Goal: Feedback & Contribution: Leave review/rating

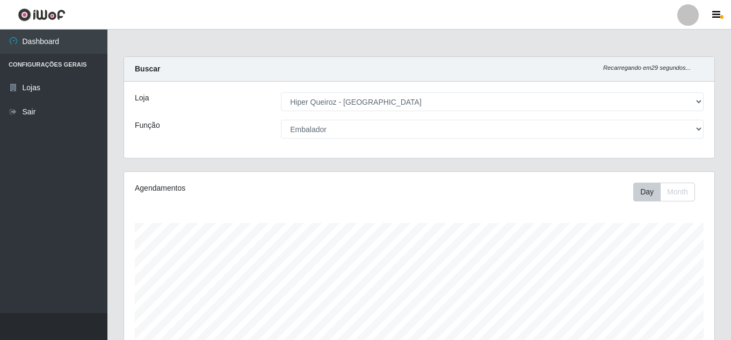
select select "513"
select select "1"
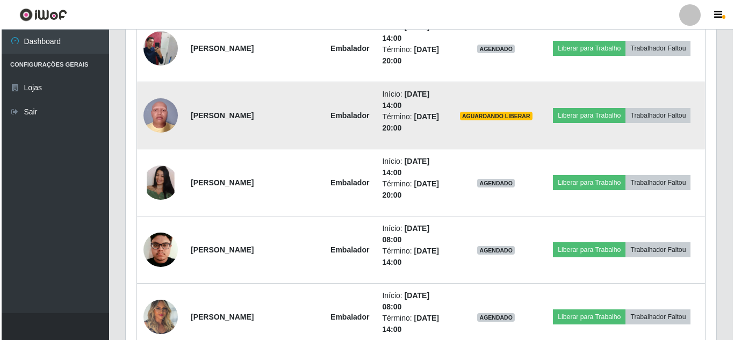
scroll to position [773, 0]
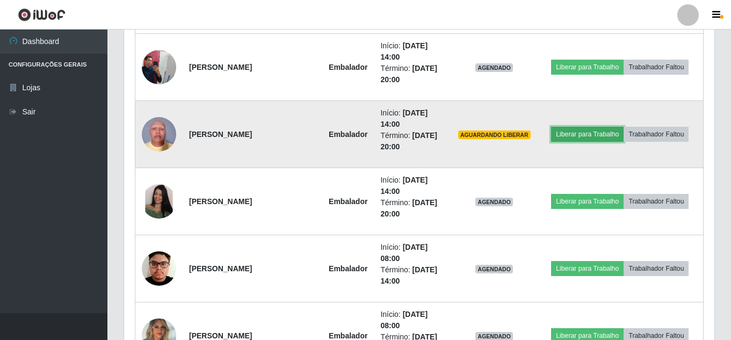
click at [596, 137] on button "Liberar para Trabalho" at bounding box center [587, 134] width 73 height 15
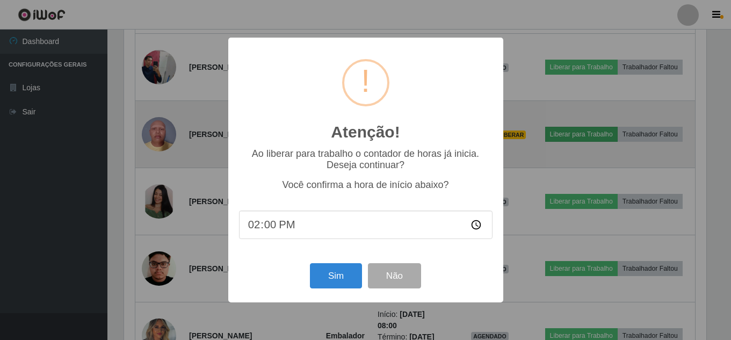
scroll to position [223, 585]
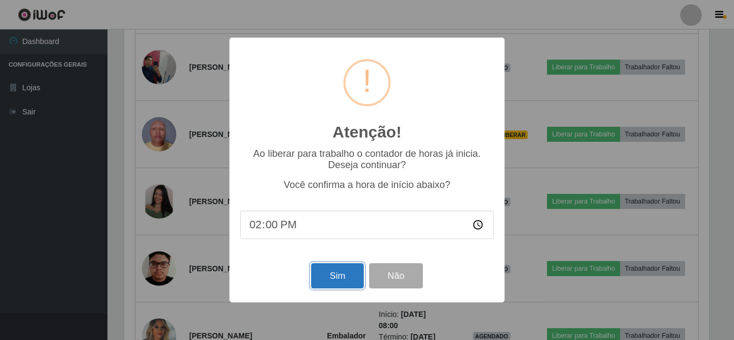
click at [321, 281] on button "Sim" at bounding box center [337, 275] width 52 height 25
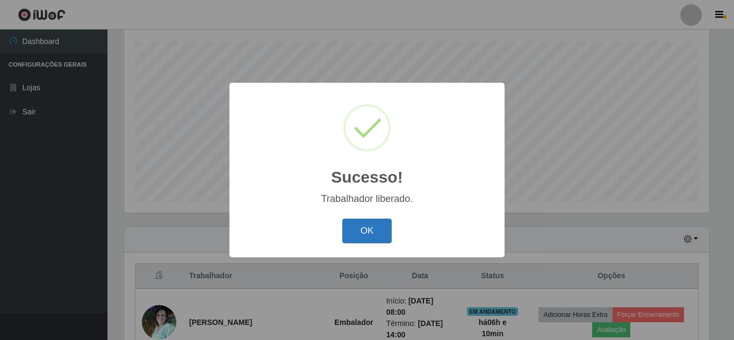
click at [363, 233] on button "OK" at bounding box center [367, 231] width 50 height 25
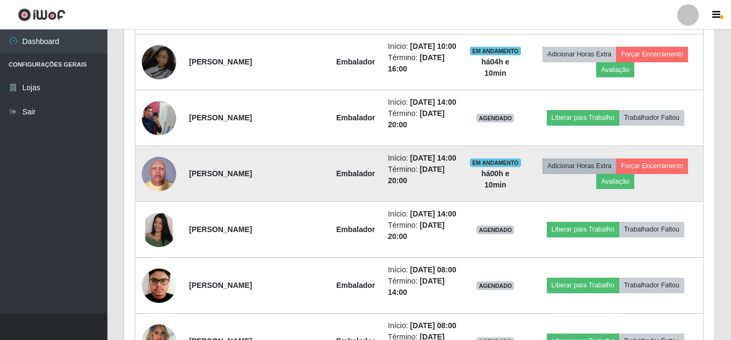
scroll to position [665, 0]
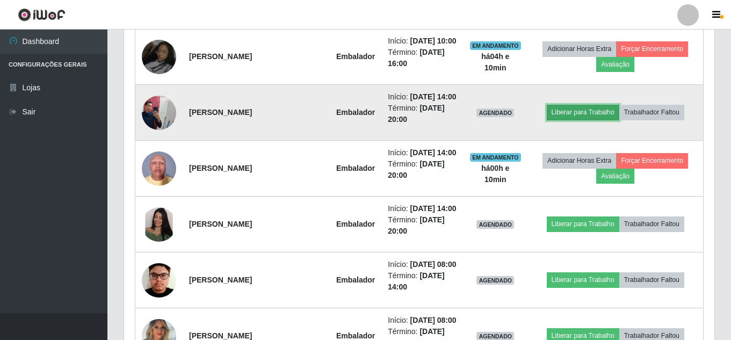
click at [576, 120] on button "Liberar para Trabalho" at bounding box center [583, 112] width 73 height 15
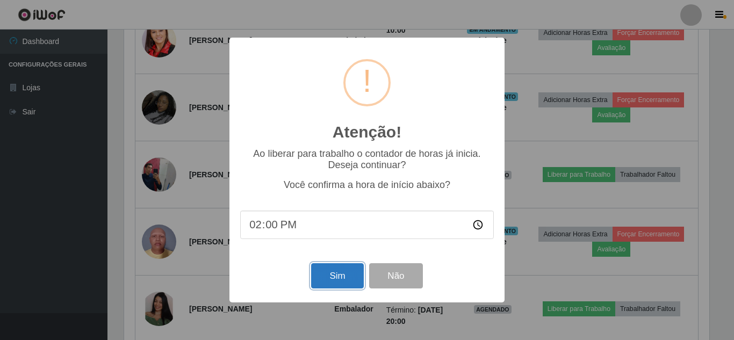
click at [324, 276] on button "Sim" at bounding box center [337, 275] width 52 height 25
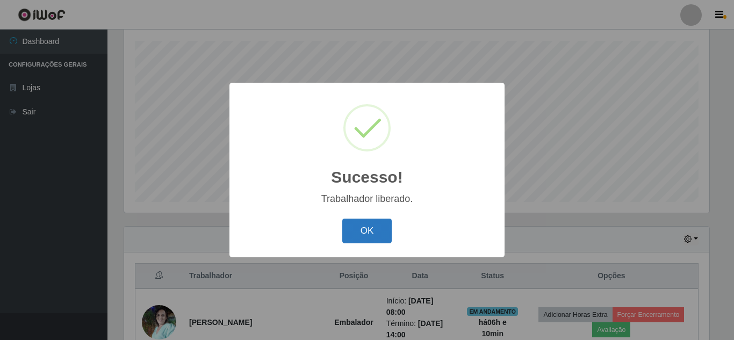
click at [374, 234] on button "OK" at bounding box center [367, 231] width 50 height 25
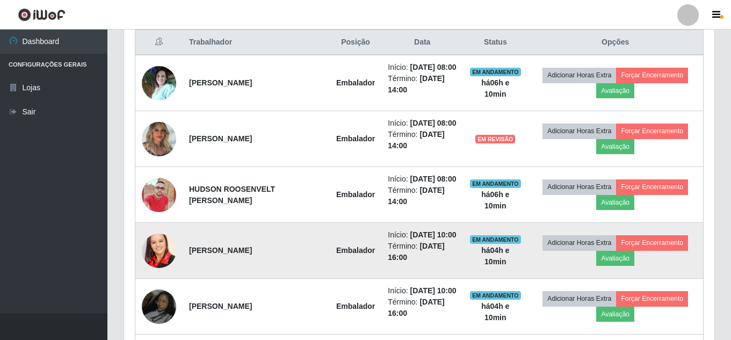
scroll to position [397, 0]
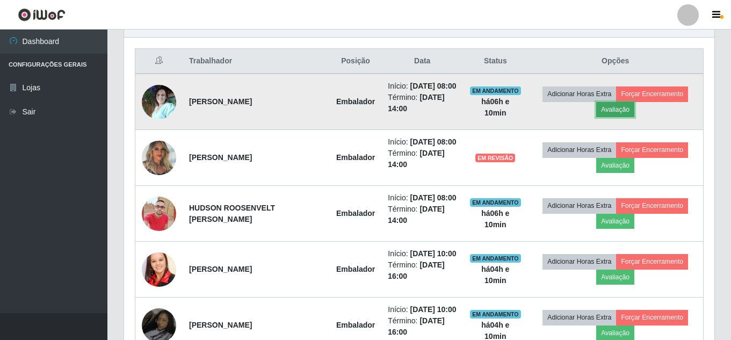
click at [622, 117] on button "Avaliação" at bounding box center [615, 109] width 38 height 15
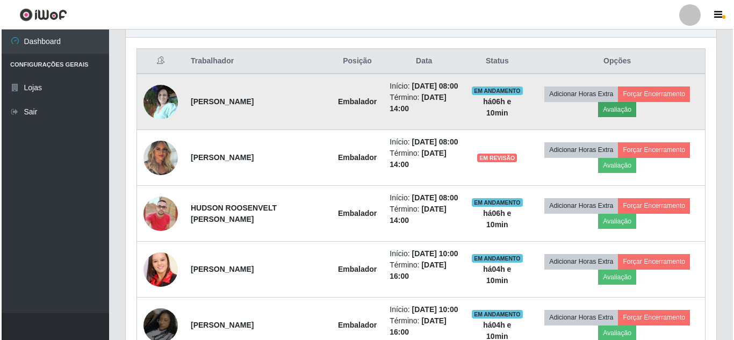
scroll to position [223, 585]
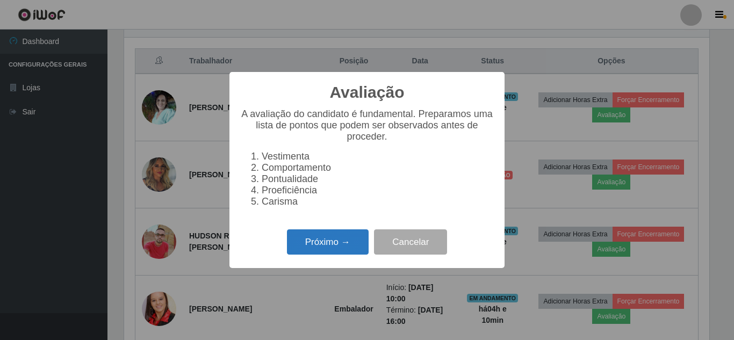
click at [332, 241] on button "Próximo →" at bounding box center [328, 241] width 82 height 25
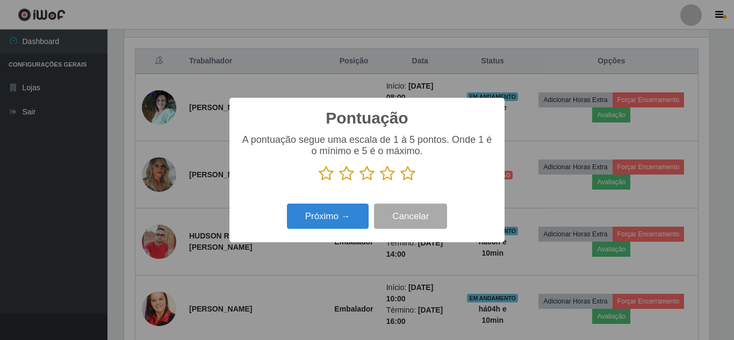
scroll to position [0, 0]
click at [408, 178] on icon at bounding box center [407, 173] width 15 height 16
click at [400, 182] on input "radio" at bounding box center [400, 182] width 0 height 0
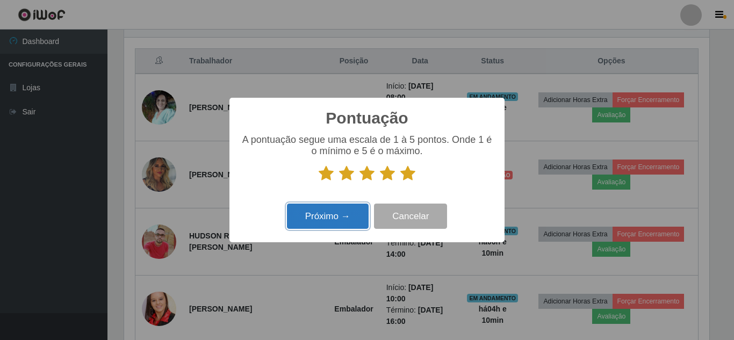
click at [332, 216] on button "Próximo →" at bounding box center [328, 216] width 82 height 25
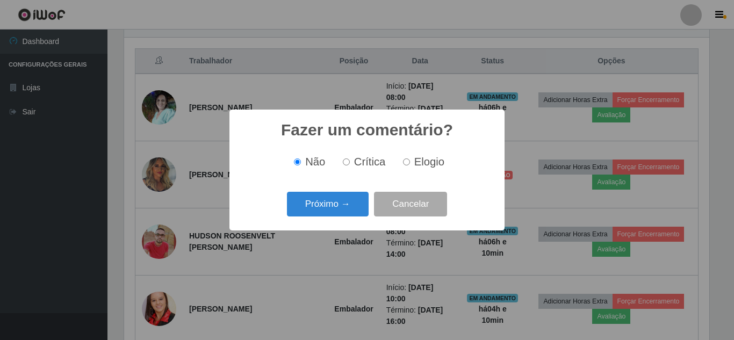
click at [405, 165] on input "Elogio" at bounding box center [406, 161] width 7 height 7
radio input "true"
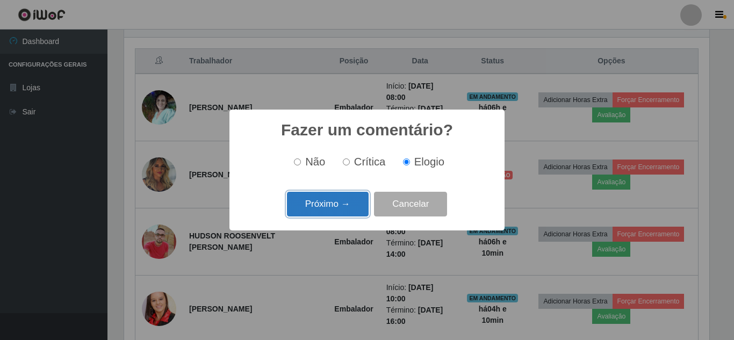
click at [319, 200] on button "Próximo →" at bounding box center [328, 204] width 82 height 25
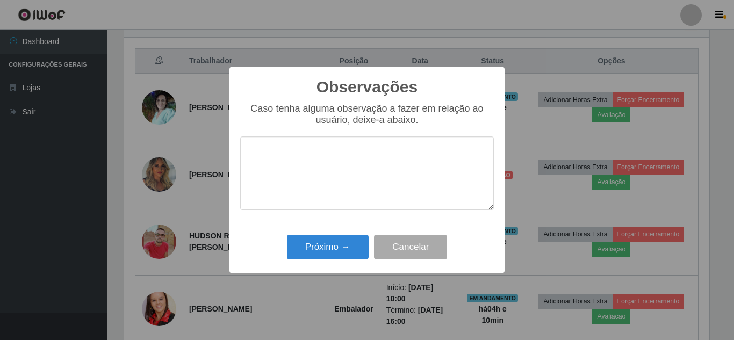
click at [304, 174] on textarea at bounding box center [366, 173] width 253 height 74
type textarea "PROATIVA, TEM FEITO UM BOM TRABALHO"
click at [336, 234] on div "Próximo → Cancelar" at bounding box center [366, 246] width 253 height 31
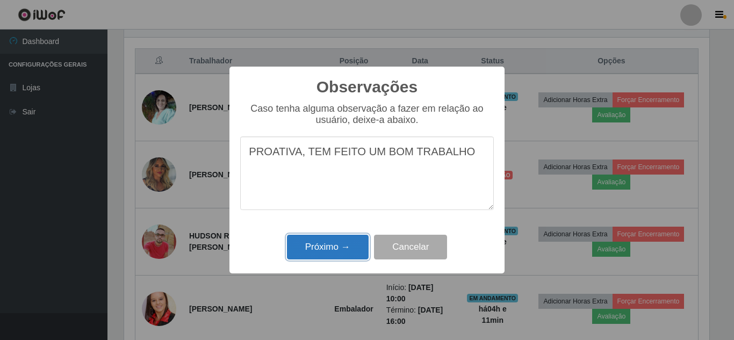
click at [330, 247] on button "Próximo →" at bounding box center [328, 247] width 82 height 25
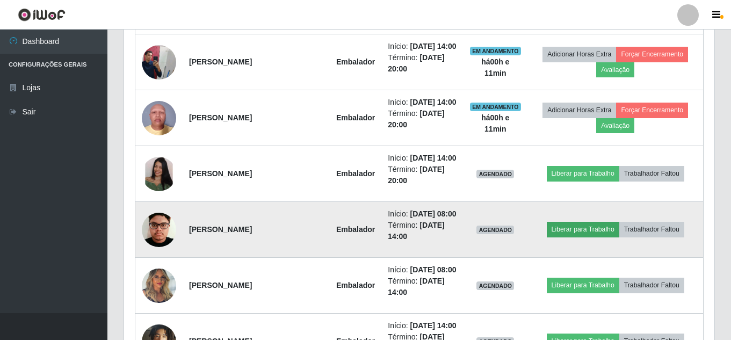
scroll to position [773, 0]
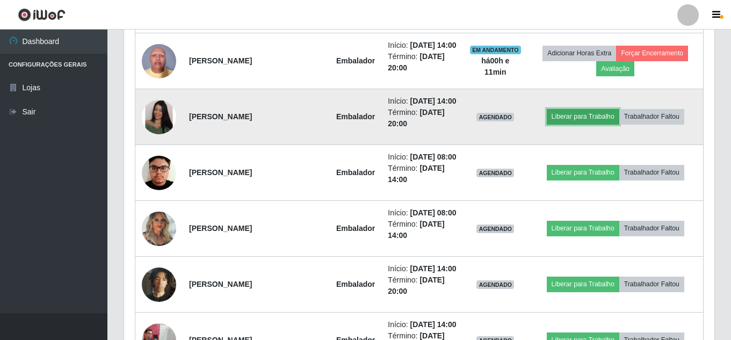
click at [580, 124] on button "Liberar para Trabalho" at bounding box center [583, 116] width 73 height 15
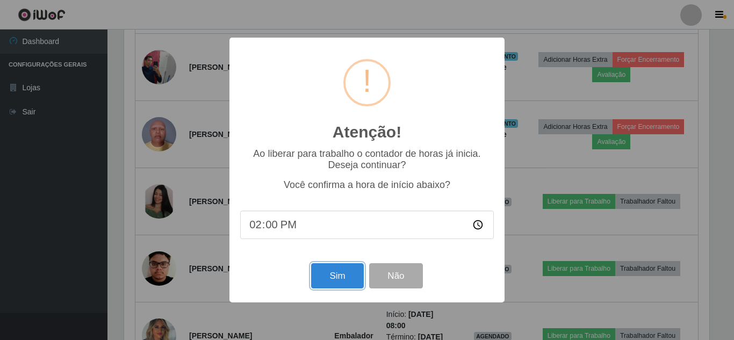
drag, startPoint x: 334, startPoint y: 277, endPoint x: 338, endPoint y: 268, distance: 9.6
click at [334, 277] on button "Sim" at bounding box center [337, 275] width 52 height 25
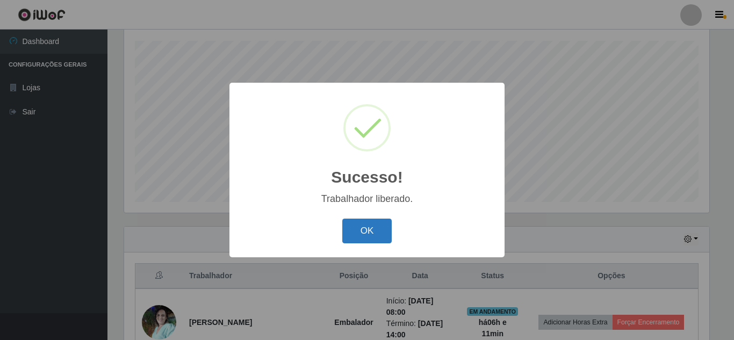
click at [368, 233] on button "OK" at bounding box center [367, 231] width 50 height 25
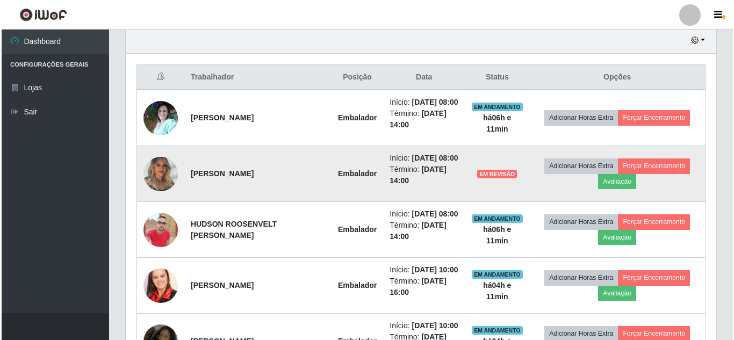
scroll to position [397, 0]
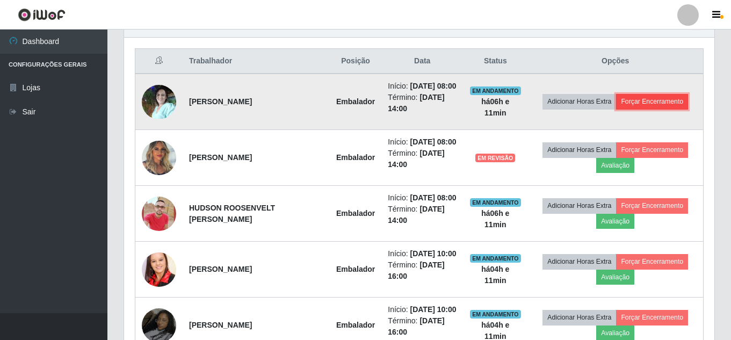
click at [661, 105] on button "Forçar Encerramento" at bounding box center [652, 101] width 72 height 15
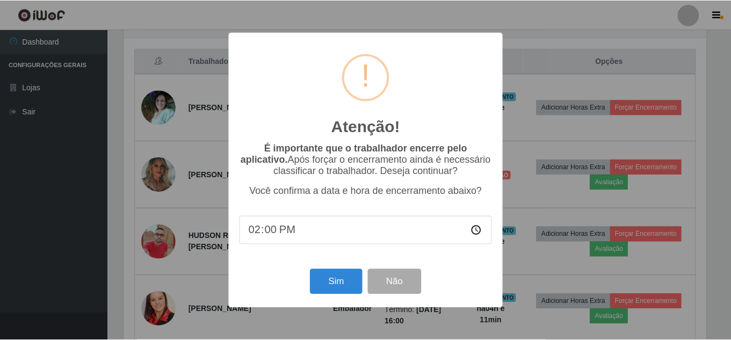
scroll to position [223, 585]
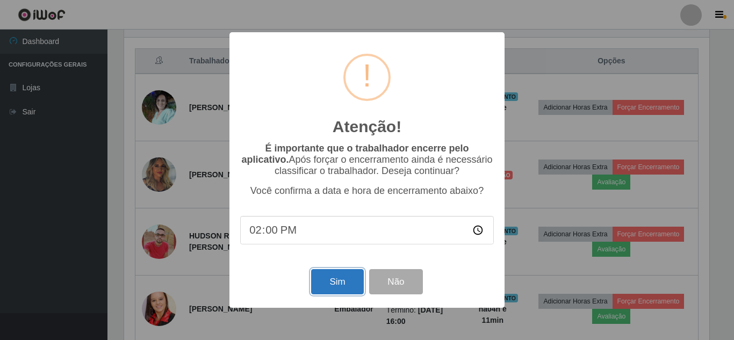
click at [339, 284] on button "Sim" at bounding box center [337, 281] width 52 height 25
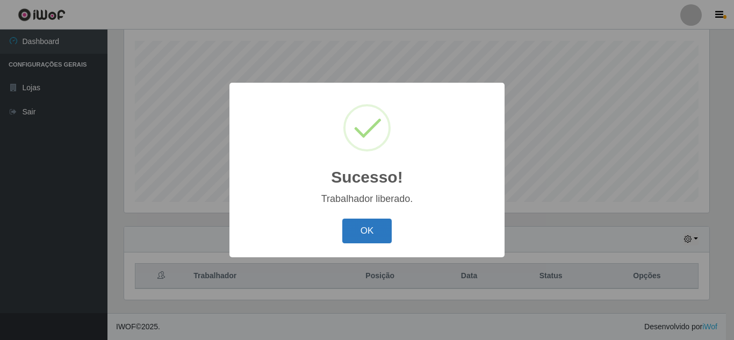
click at [367, 226] on button "OK" at bounding box center [367, 231] width 50 height 25
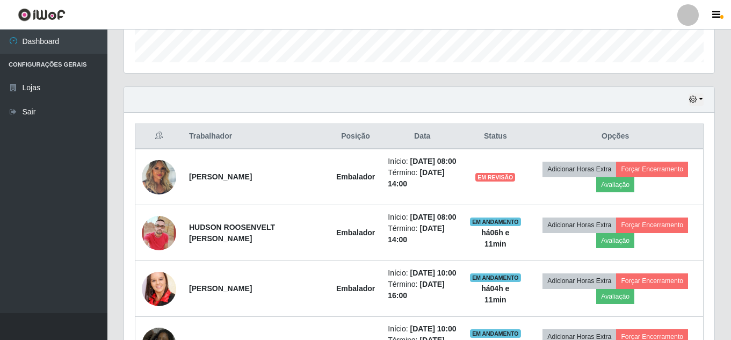
scroll to position [343, 0]
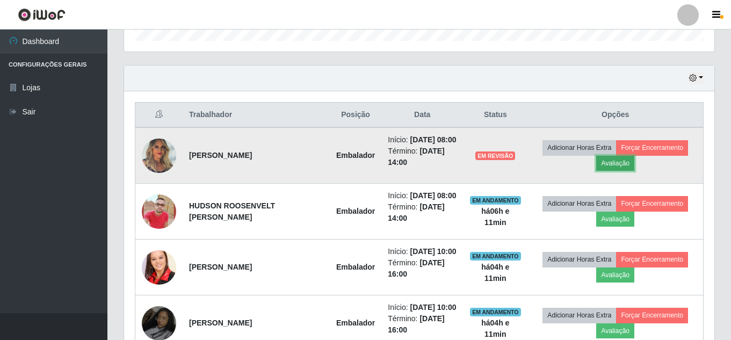
click at [624, 169] on button "Avaliação" at bounding box center [615, 163] width 38 height 15
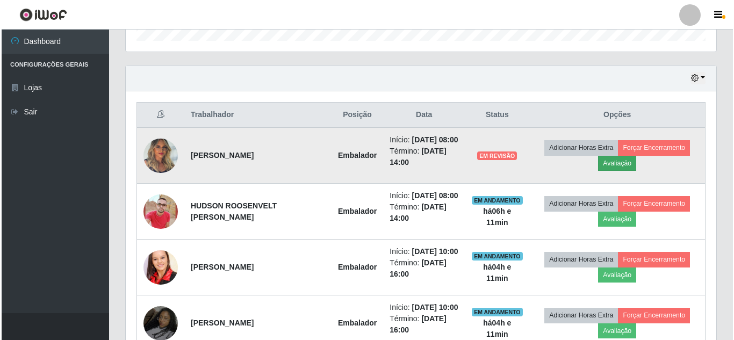
scroll to position [223, 585]
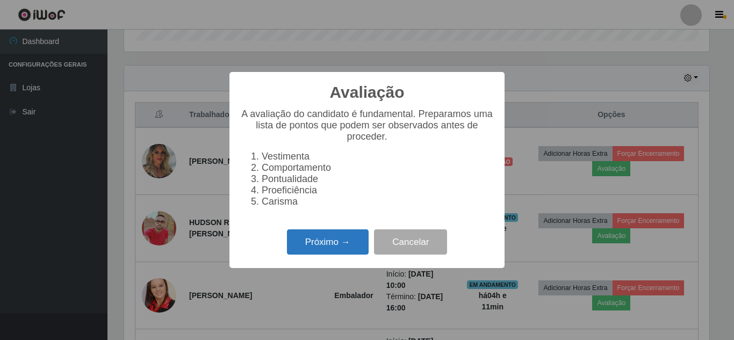
click at [336, 251] on button "Próximo →" at bounding box center [328, 241] width 82 height 25
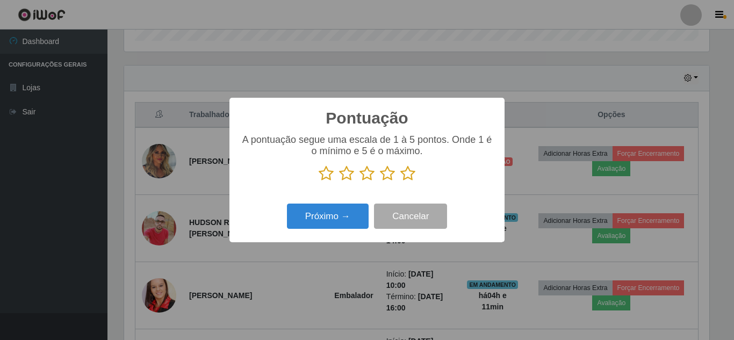
click at [410, 174] on icon at bounding box center [407, 173] width 15 height 16
click at [400, 182] on input "radio" at bounding box center [400, 182] width 0 height 0
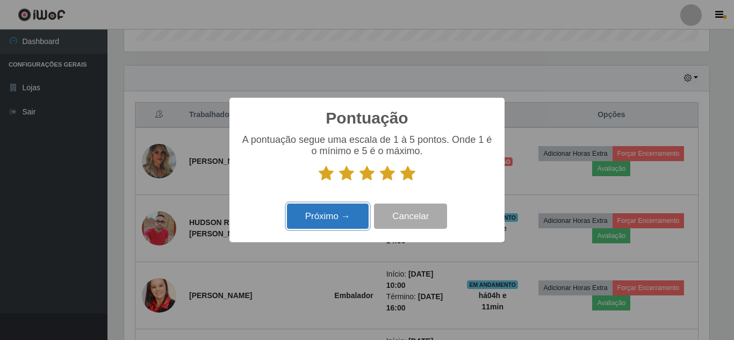
click at [348, 222] on button "Próximo →" at bounding box center [328, 216] width 82 height 25
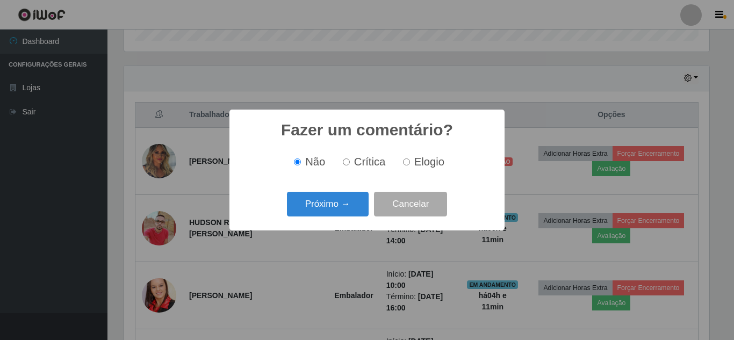
scroll to position [536839, 536477]
click at [411, 162] on label "Elogio" at bounding box center [421, 162] width 46 height 12
click at [410, 162] on input "Elogio" at bounding box center [406, 161] width 7 height 7
radio input "true"
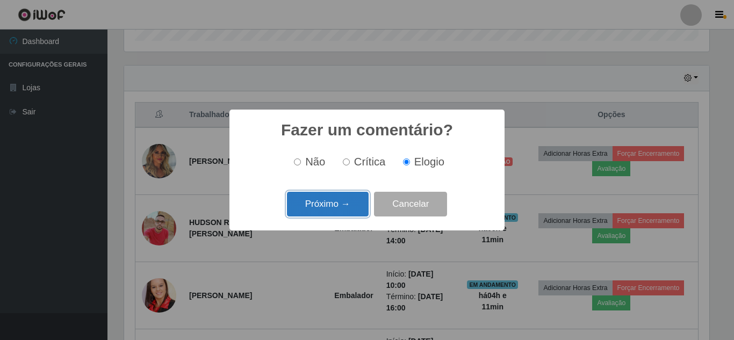
click at [348, 204] on button "Próximo →" at bounding box center [328, 204] width 82 height 25
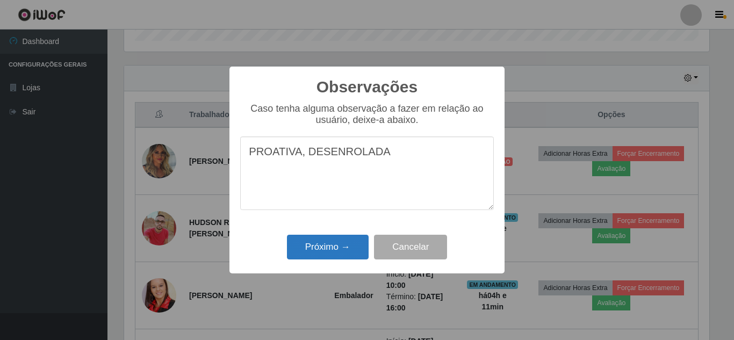
type textarea "PROATIVA, DESENROLADA"
click at [336, 249] on button "Próximo →" at bounding box center [328, 247] width 82 height 25
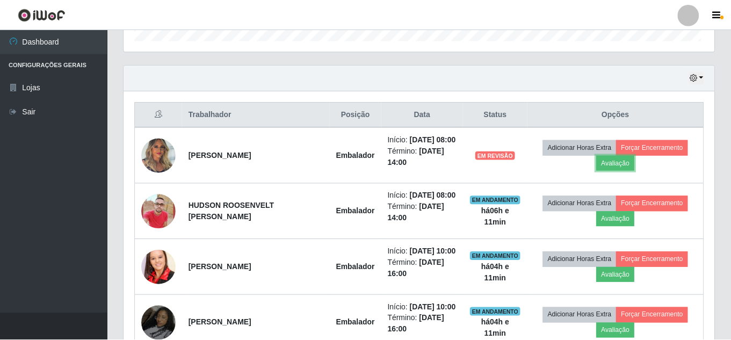
scroll to position [223, 590]
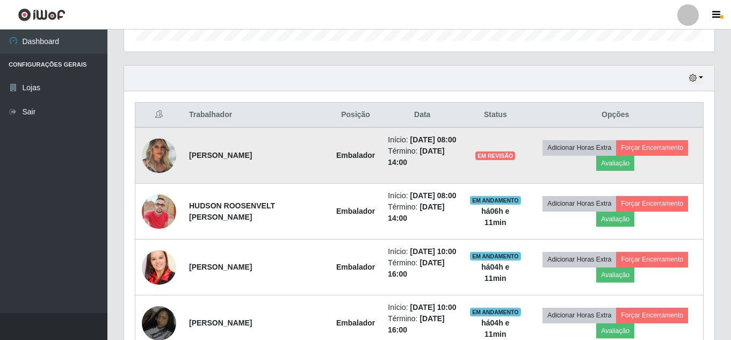
click at [156, 159] on img at bounding box center [159, 156] width 34 height 46
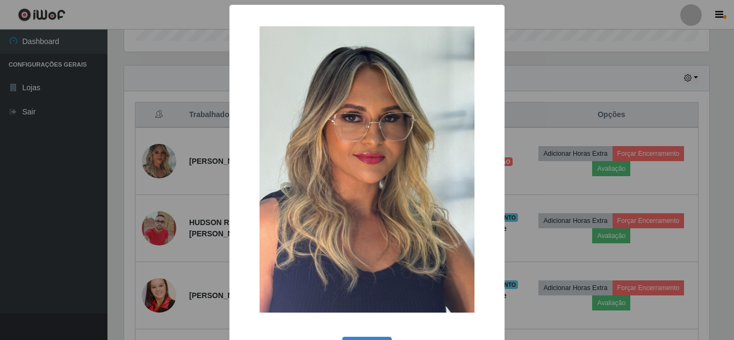
click at [206, 184] on div "× OK Cancel" at bounding box center [367, 170] width 734 height 340
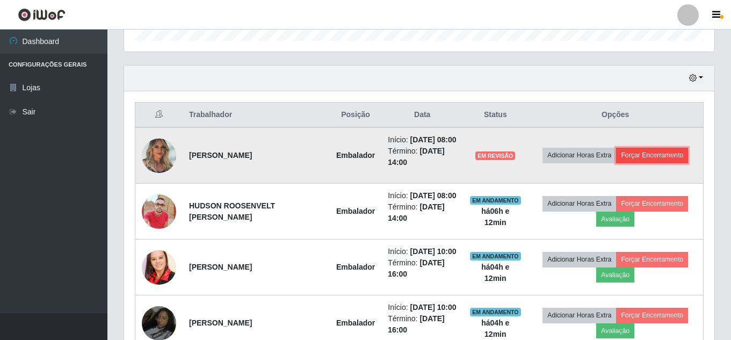
click at [654, 156] on button "Forçar Encerramento" at bounding box center [652, 155] width 72 height 15
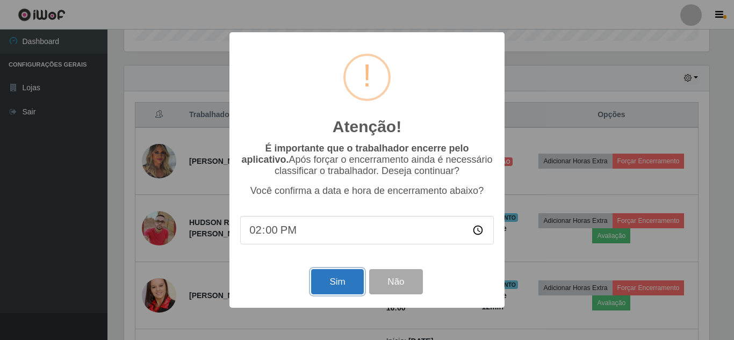
click at [332, 288] on button "Sim" at bounding box center [337, 281] width 52 height 25
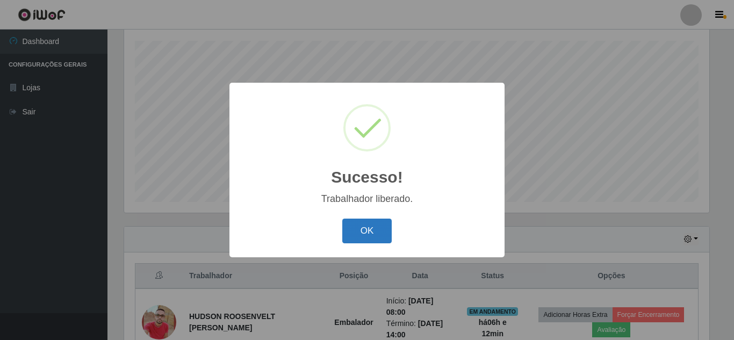
click at [369, 233] on button "OK" at bounding box center [367, 231] width 50 height 25
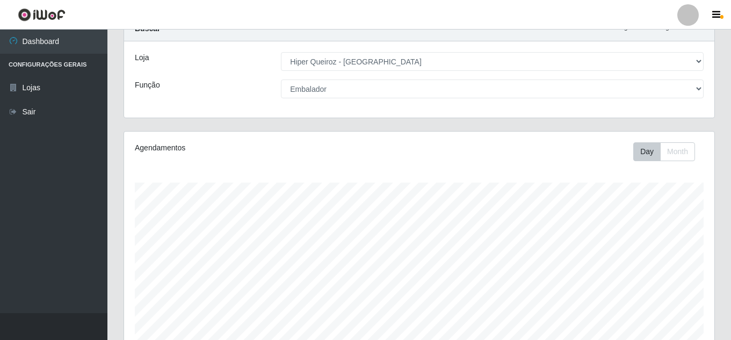
scroll to position [0, 0]
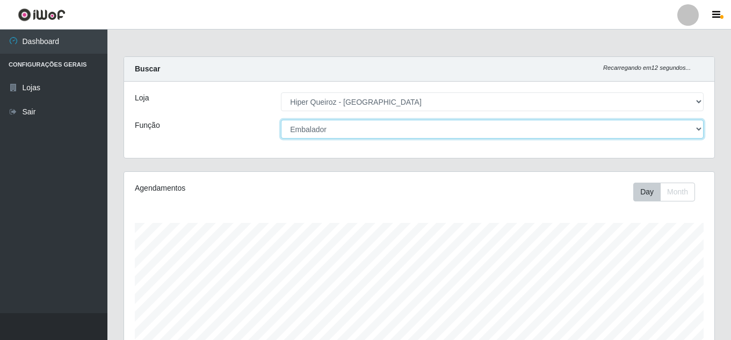
click at [353, 131] on select "[Selecione...] Embalador Embalador + Embalador ++ Operador de Caixa + Operador …" at bounding box center [492, 129] width 423 height 19
click at [281, 120] on select "[Selecione...] Embalador Embalador + Embalador ++ Operador de Caixa + Operador …" at bounding box center [492, 129] width 423 height 19
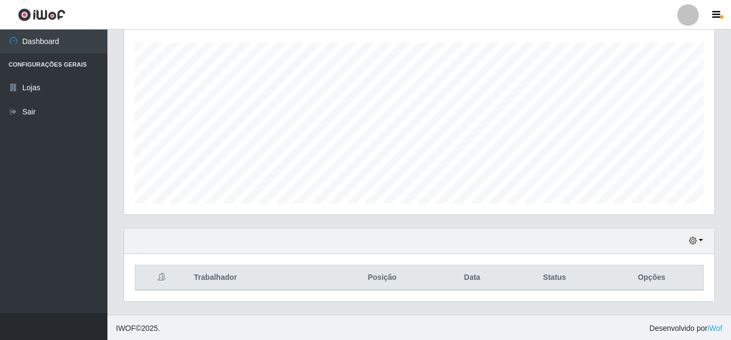
scroll to position [182, 0]
click at [695, 241] on icon "button" at bounding box center [693, 239] width 8 height 8
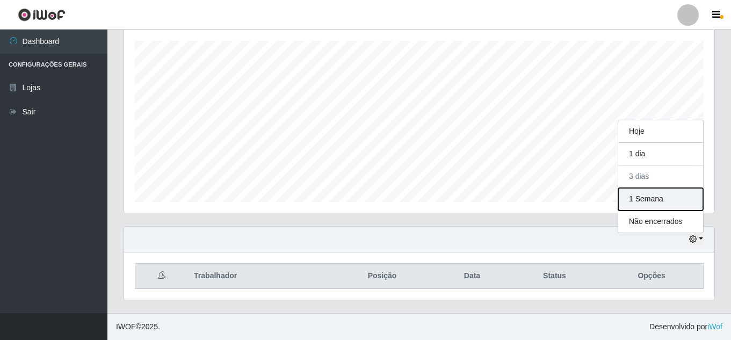
click at [642, 199] on button "1 Semana" at bounding box center [660, 199] width 85 height 23
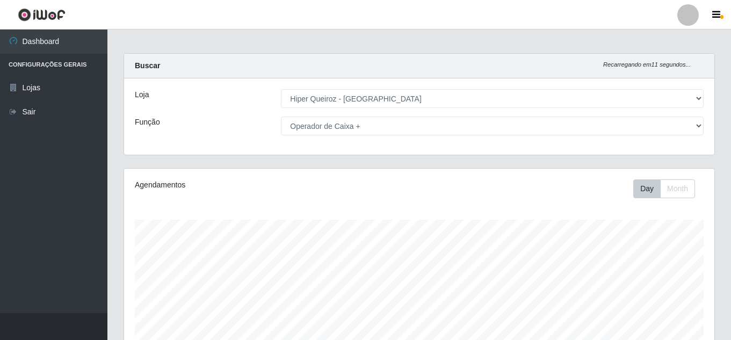
scroll to position [0, 0]
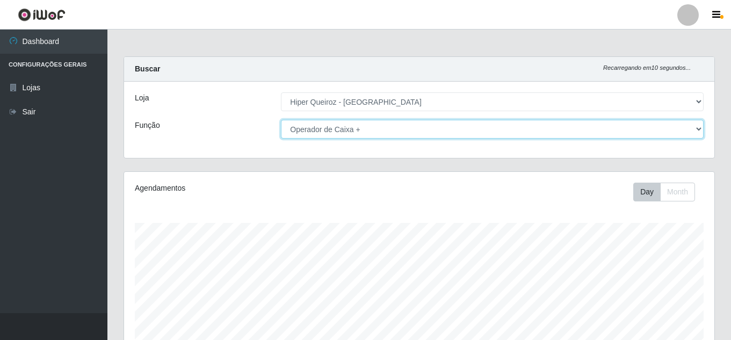
click at [375, 124] on select "[Selecione...] Embalador Embalador + Embalador ++ Operador de Caixa + Operador …" at bounding box center [492, 129] width 423 height 19
select select "73"
click at [281, 120] on select "[Selecione...] Embalador Embalador + Embalador ++ Operador de Caixa + Operador …" at bounding box center [492, 129] width 423 height 19
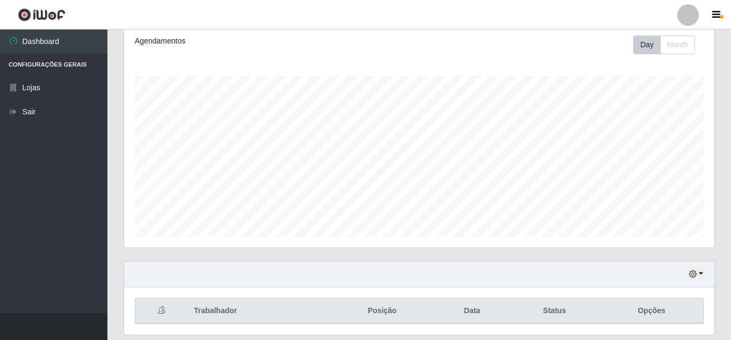
scroll to position [128, 0]
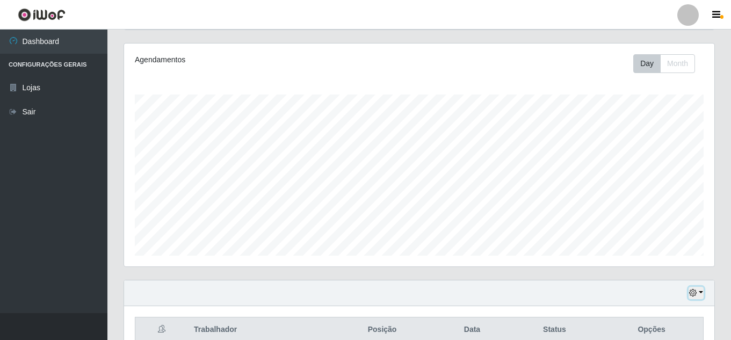
click at [693, 295] on icon "button" at bounding box center [693, 293] width 8 height 8
